Goal: Transaction & Acquisition: Purchase product/service

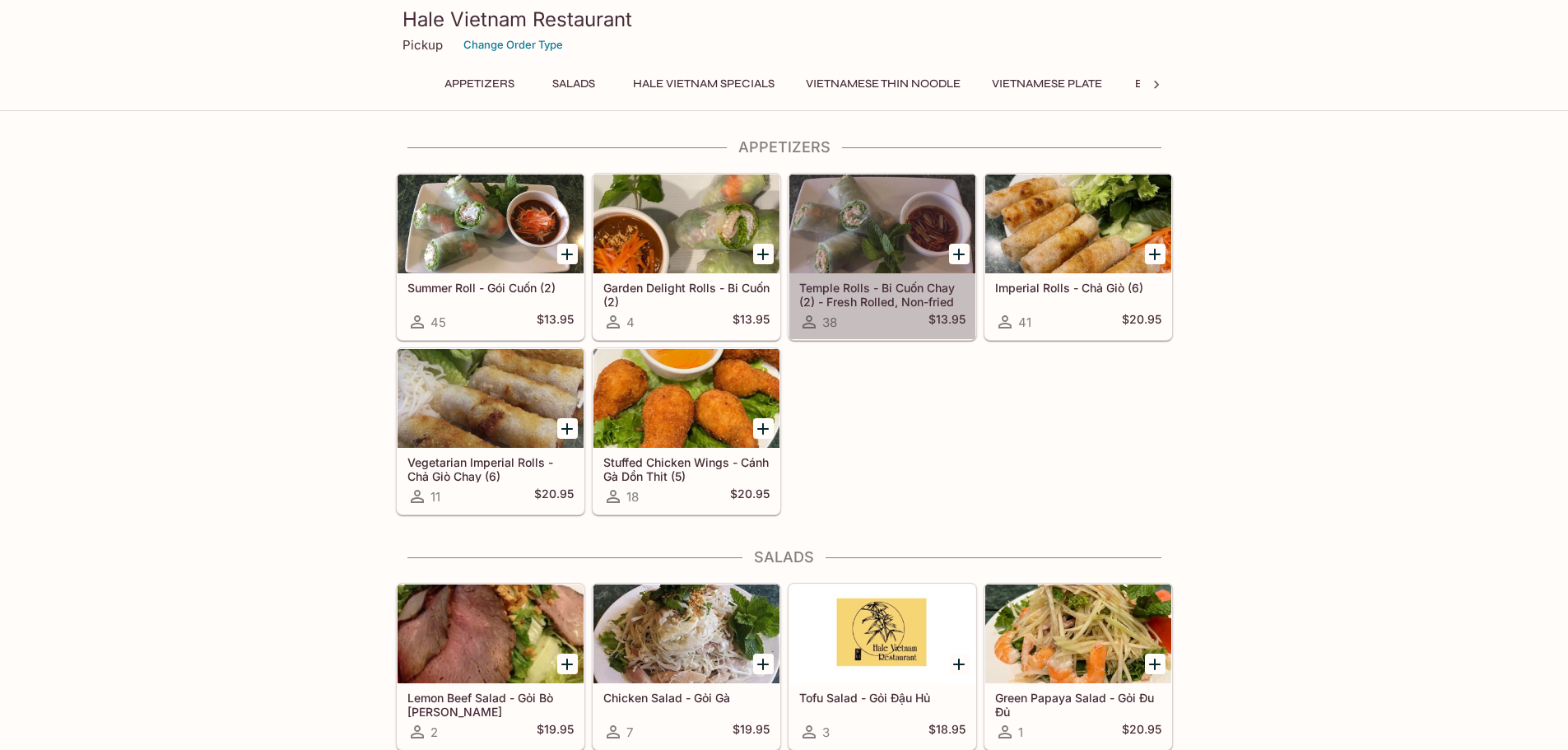
click at [857, 304] on h5 "Temple Rolls - Bi Cuốn Chay (2) - Fresh Rolled, Non-fried" at bounding box center [883, 294] width 166 height 27
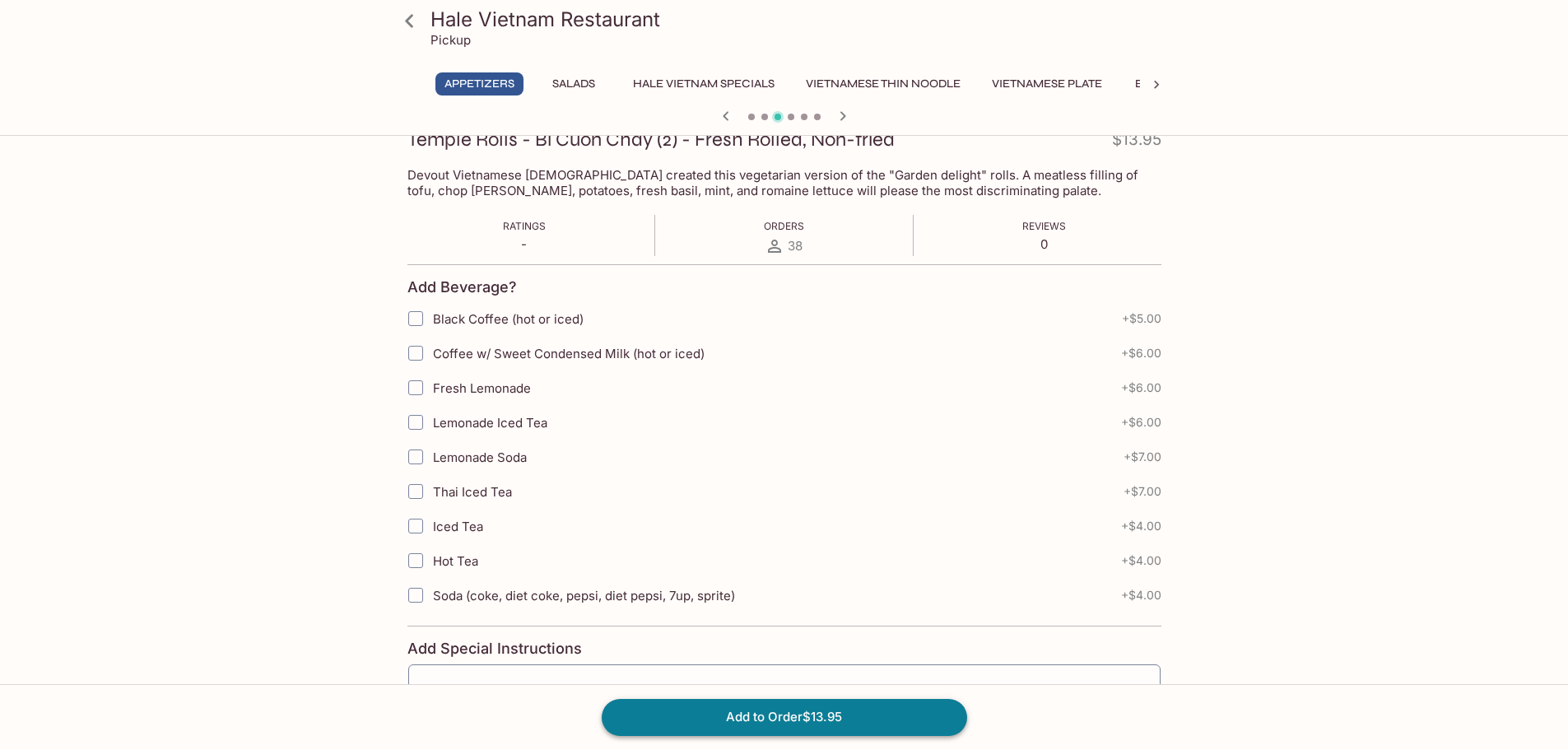
scroll to position [247, 0]
click at [742, 706] on button "Add to Order $13.95" at bounding box center [784, 716] width 366 height 36
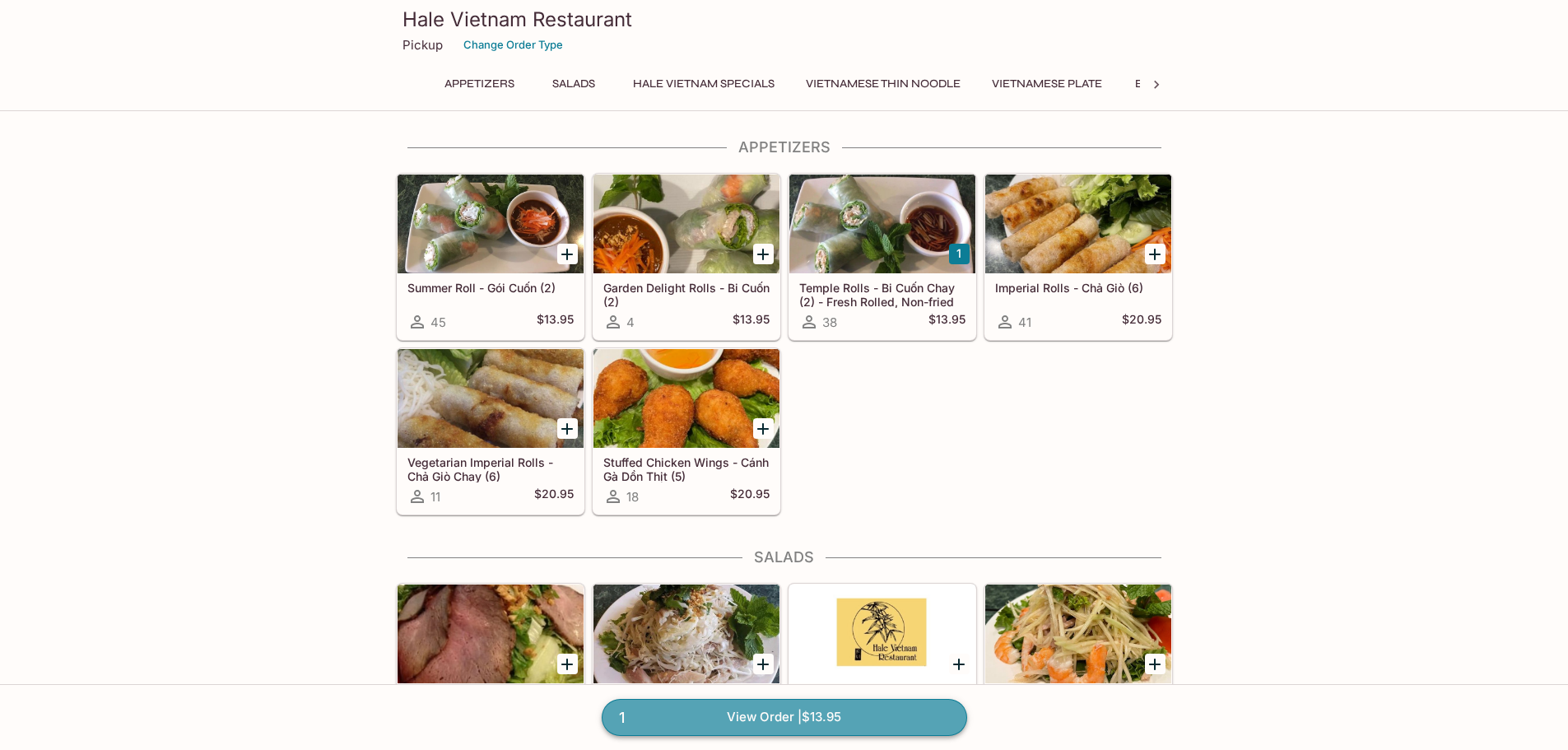
click at [821, 734] on link "1 View Order | $13.95" at bounding box center [784, 716] width 366 height 36
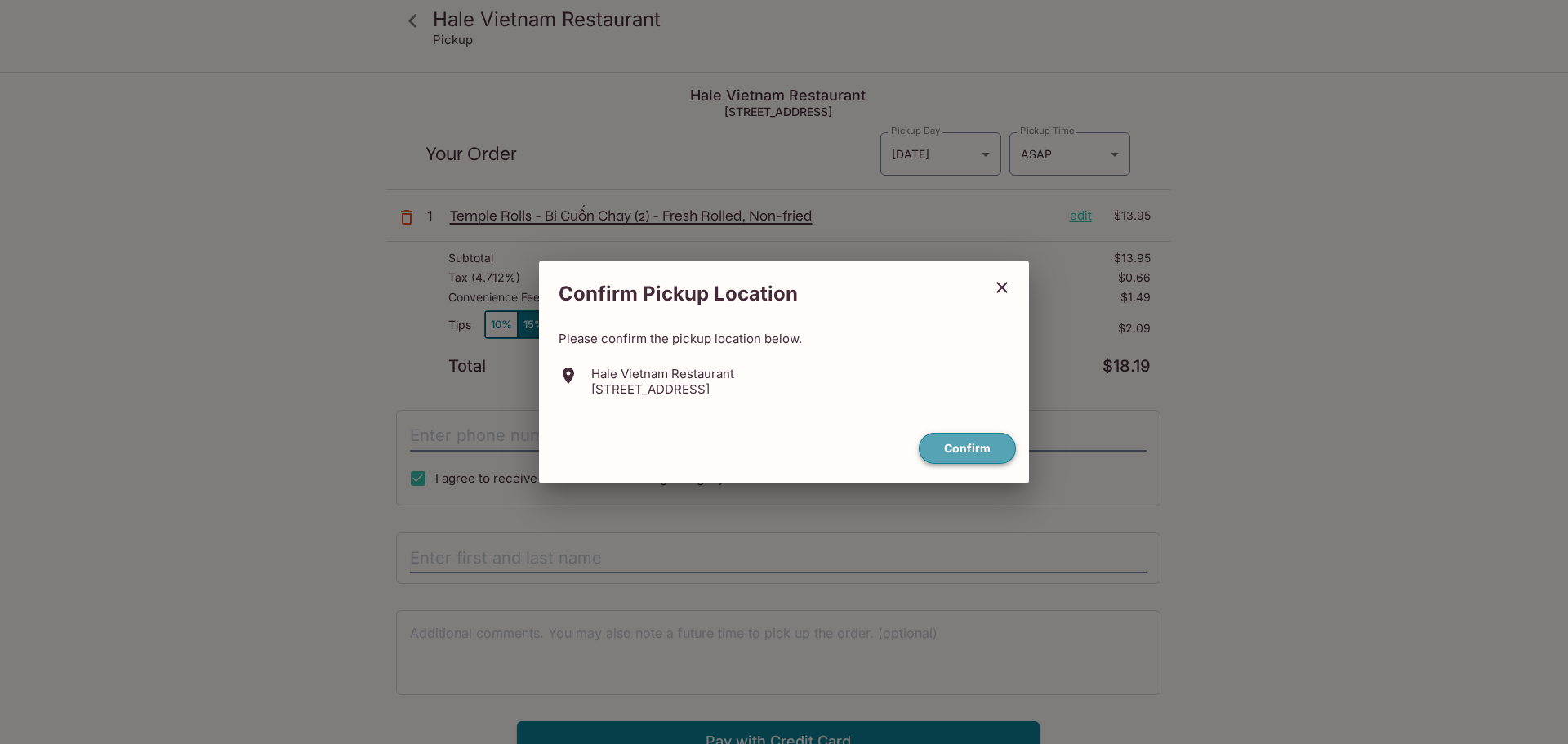
click at [977, 450] on button "Confirm" at bounding box center [967, 449] width 97 height 32
